Goal: Information Seeking & Learning: Find contact information

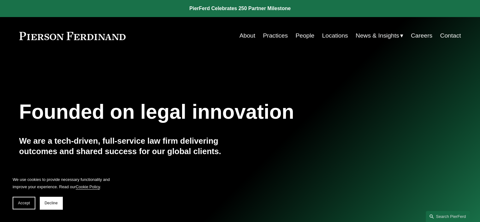
click at [298, 33] on link "People" at bounding box center [304, 36] width 19 height 12
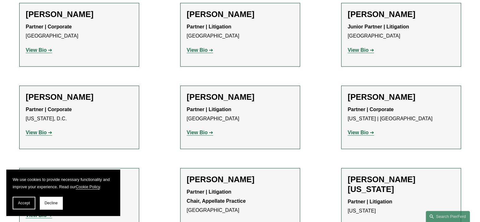
scroll to position [7884, 0]
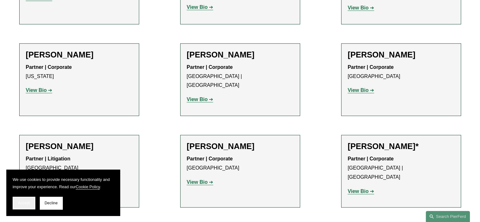
click at [29, 200] on button "Accept" at bounding box center [24, 203] width 23 height 13
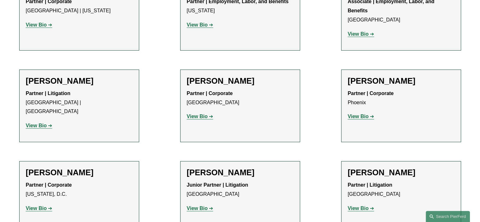
scroll to position [1322, 0]
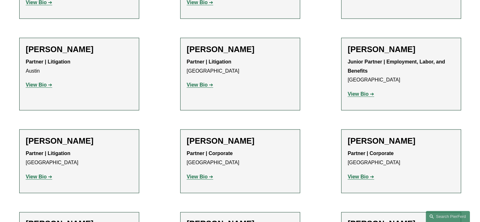
click at [31, 174] on strong "View Bio" at bounding box center [36, 176] width 21 height 5
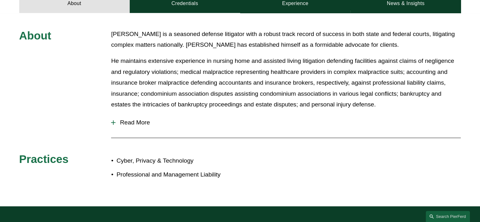
scroll to position [405, 0]
